Goal: Transaction & Acquisition: Download file/media

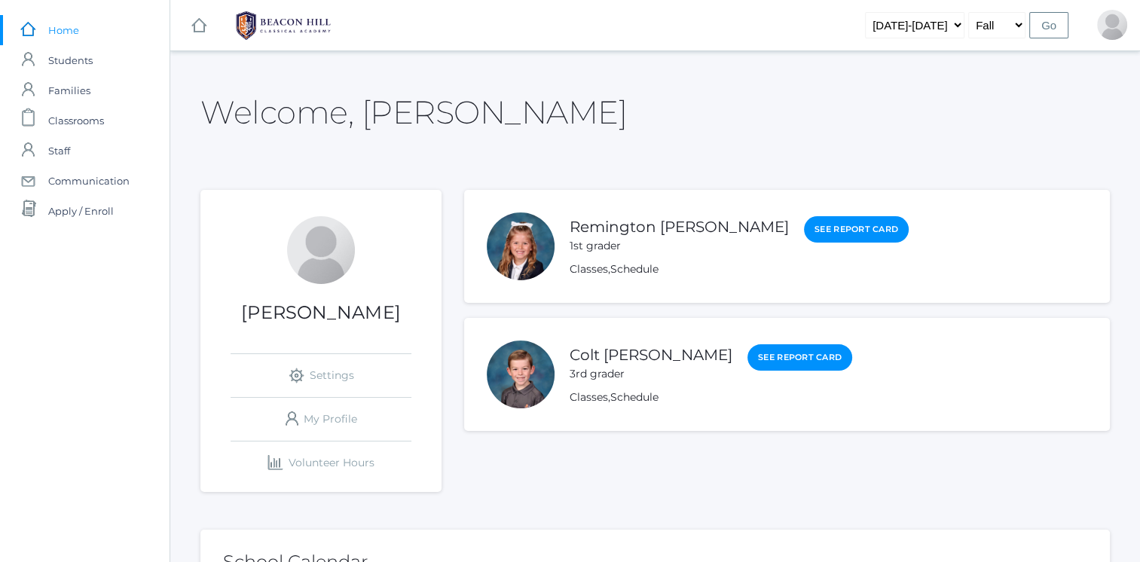
click at [668, 231] on link "Remington [PERSON_NAME]" at bounding box center [679, 227] width 219 height 18
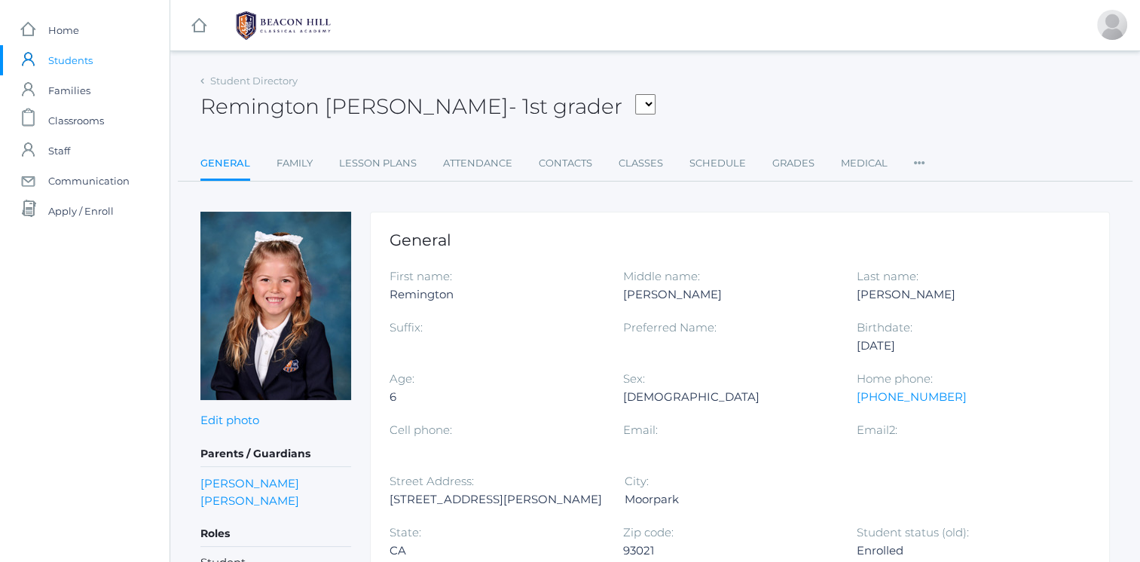
click at [395, 158] on link "Lesson Plans" at bounding box center [378, 163] width 78 height 30
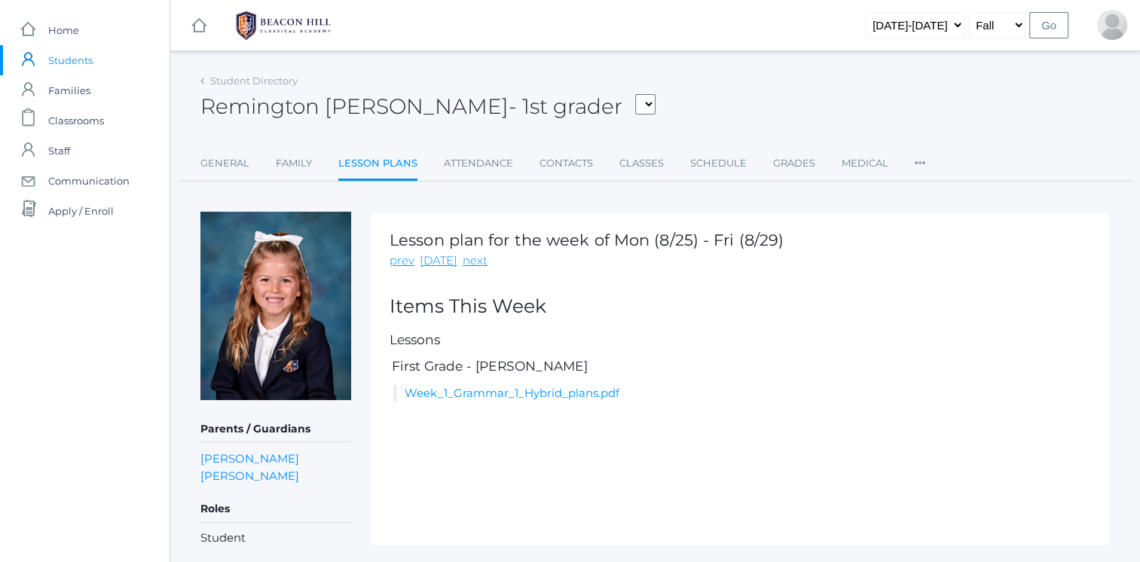
click at [467, 258] on link "next" at bounding box center [475, 260] width 25 height 17
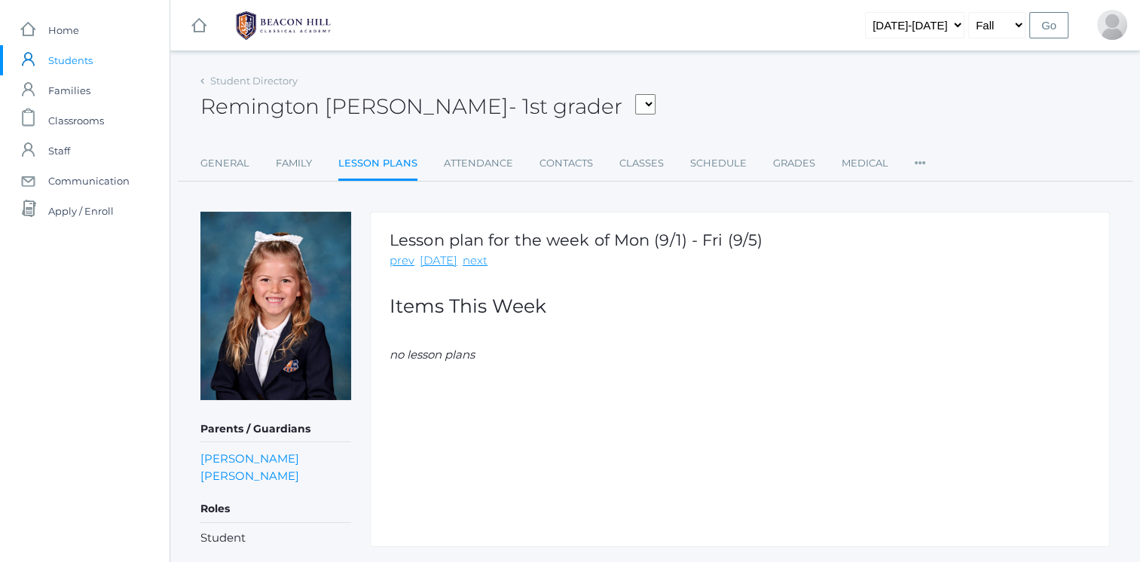
click at [408, 258] on link "prev" at bounding box center [402, 260] width 25 height 17
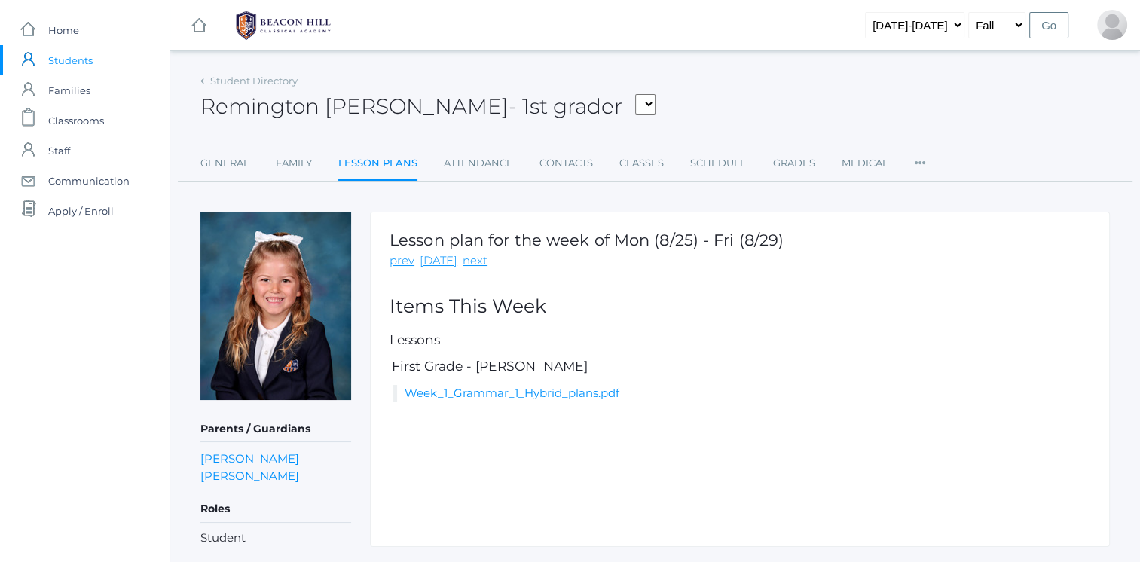
click at [472, 397] on link "Week_1_Grammar_1_Hybrid_plans.pdf" at bounding box center [512, 393] width 215 height 14
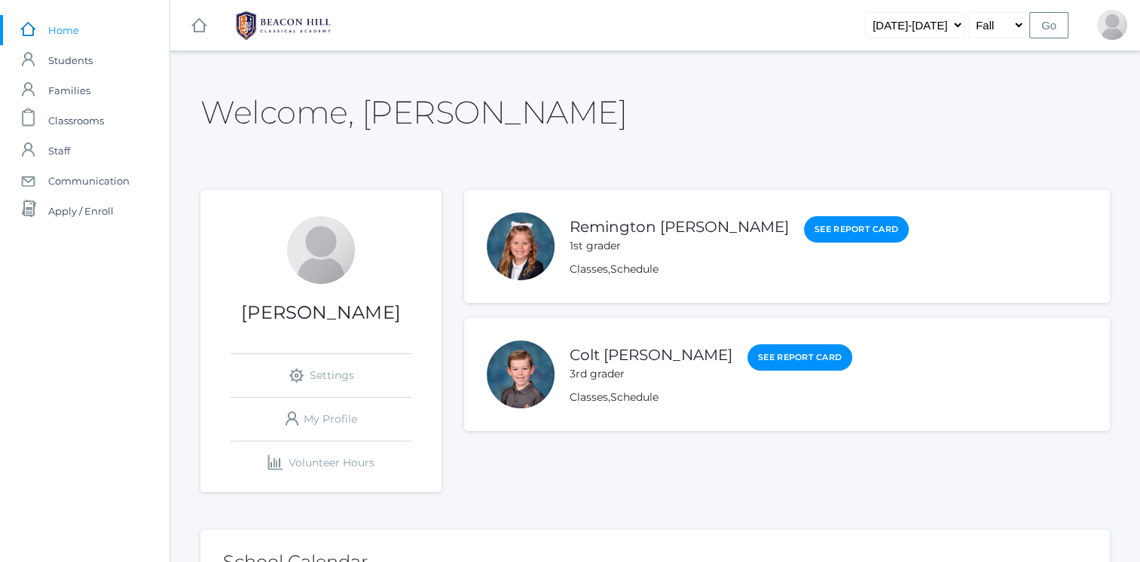
click at [610, 352] on link "Colt [PERSON_NAME]" at bounding box center [651, 355] width 163 height 18
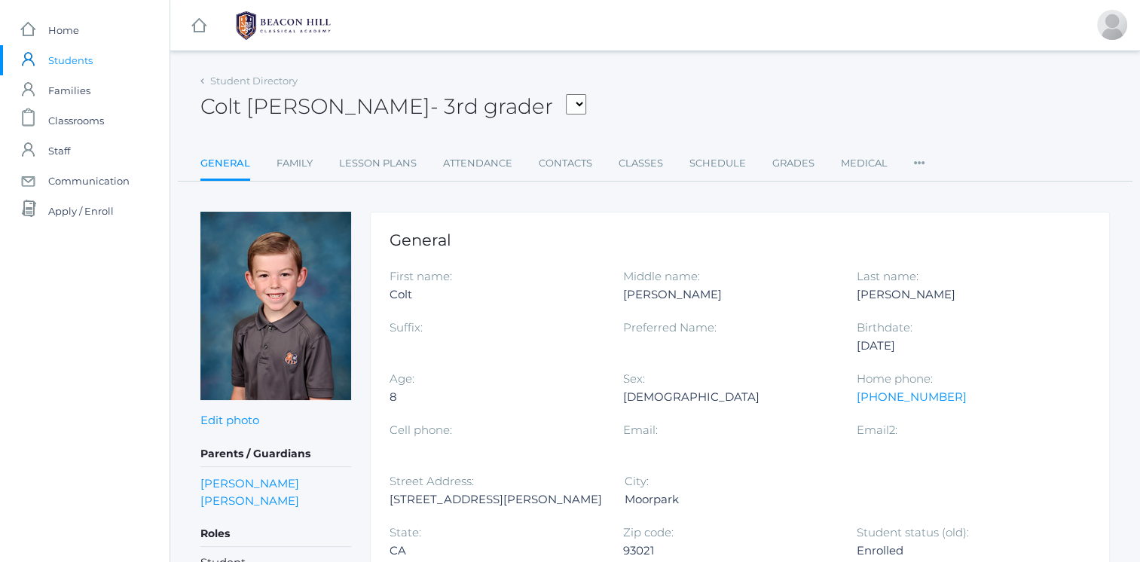
click at [397, 170] on link "Lesson Plans" at bounding box center [378, 163] width 78 height 30
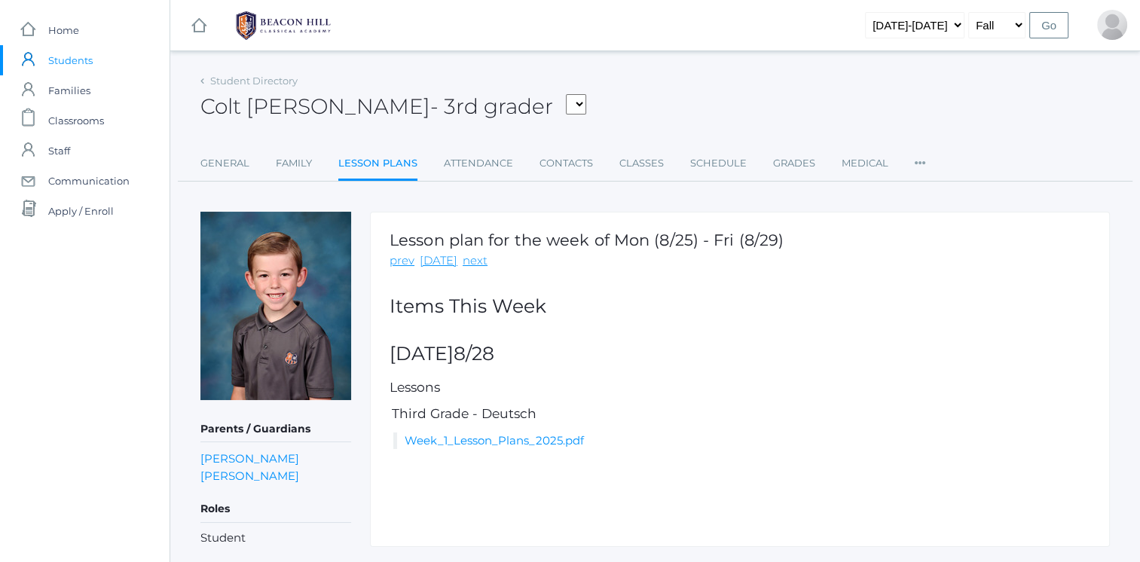
scroll to position [38, 0]
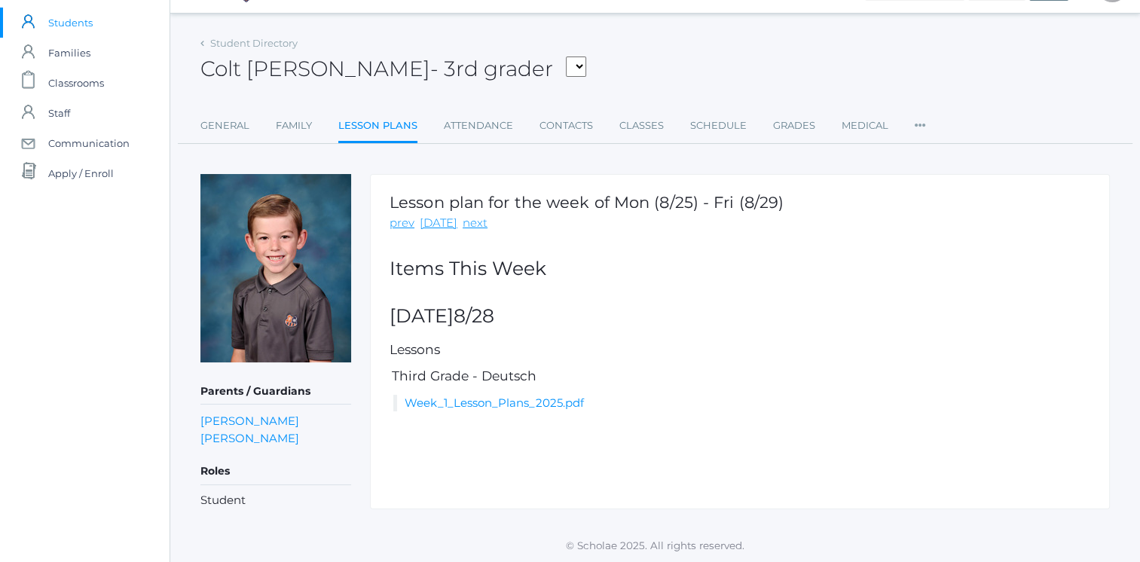
click at [474, 223] on link "next" at bounding box center [475, 223] width 25 height 17
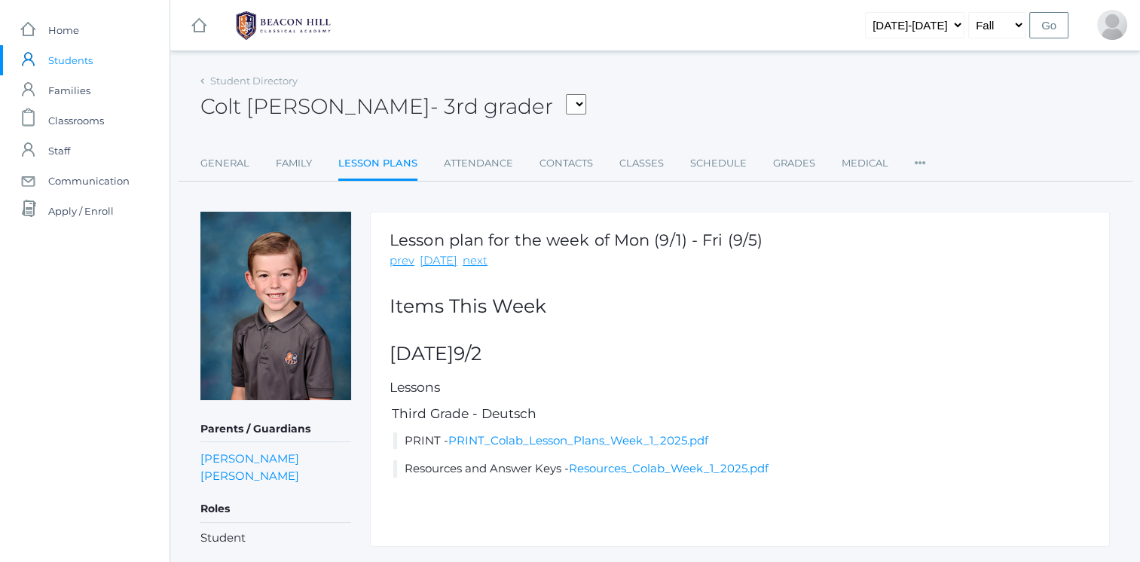
click at [590, 445] on link "PRINT_Colab_Lesson_Plans_Week_1_2025.pdf" at bounding box center [578, 440] width 260 height 14
click at [733, 469] on link "Resources_Colab_Week_1_2025.pdf" at bounding box center [669, 468] width 200 height 14
